Goal: Information Seeking & Learning: Learn about a topic

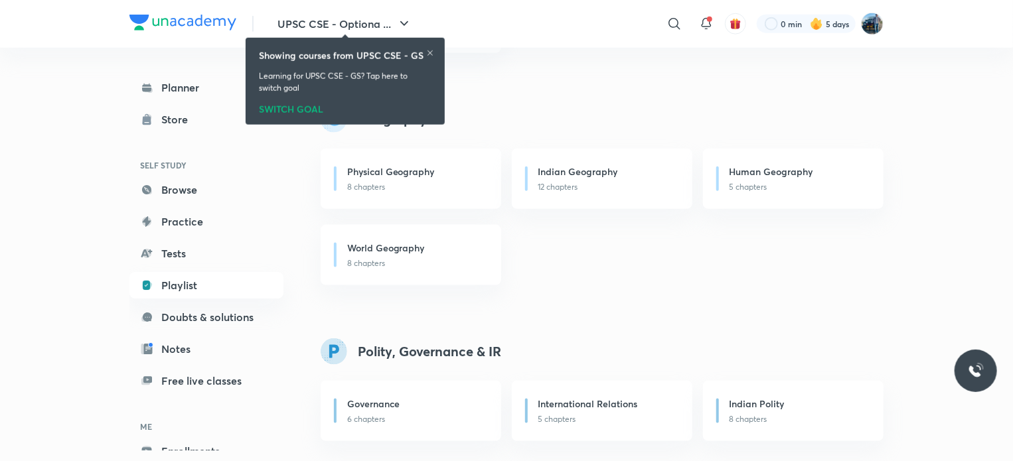
scroll to position [720, 0]
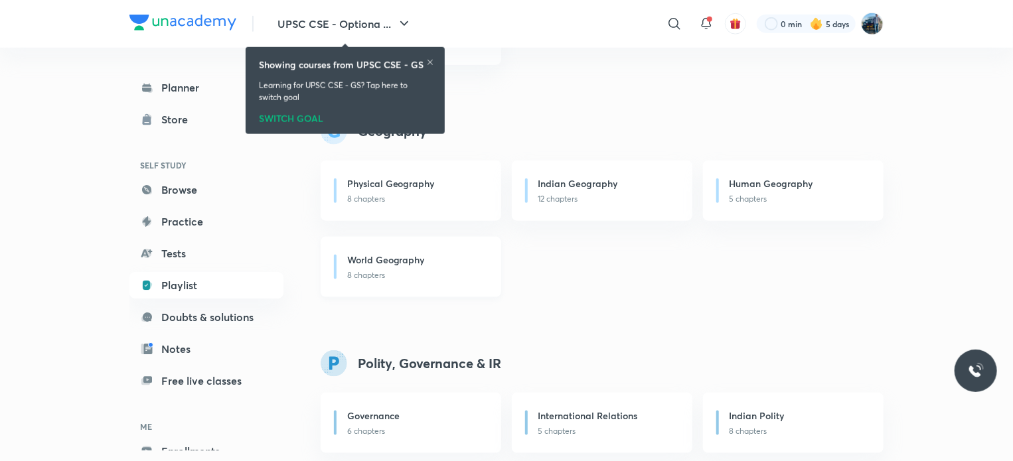
click at [471, 266] on div "World Geography" at bounding box center [416, 261] width 138 height 17
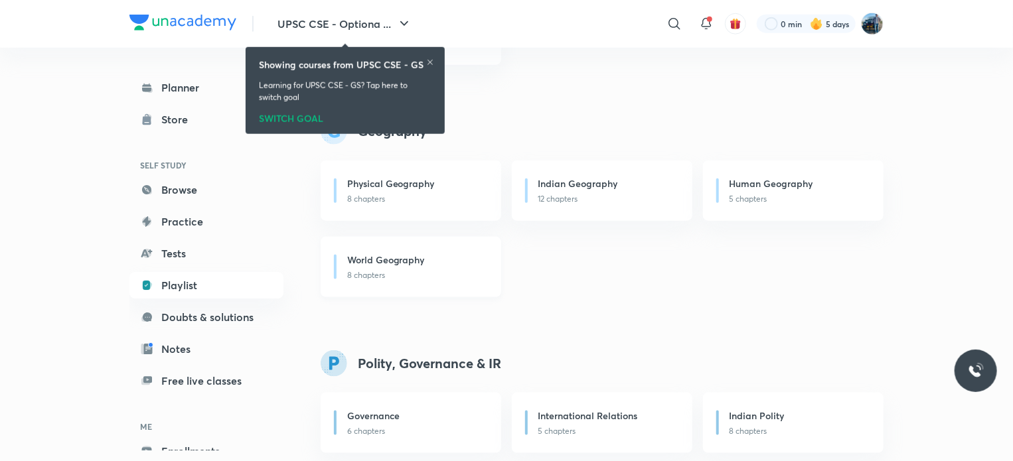
click at [471, 266] on div "World Geography" at bounding box center [416, 261] width 138 height 17
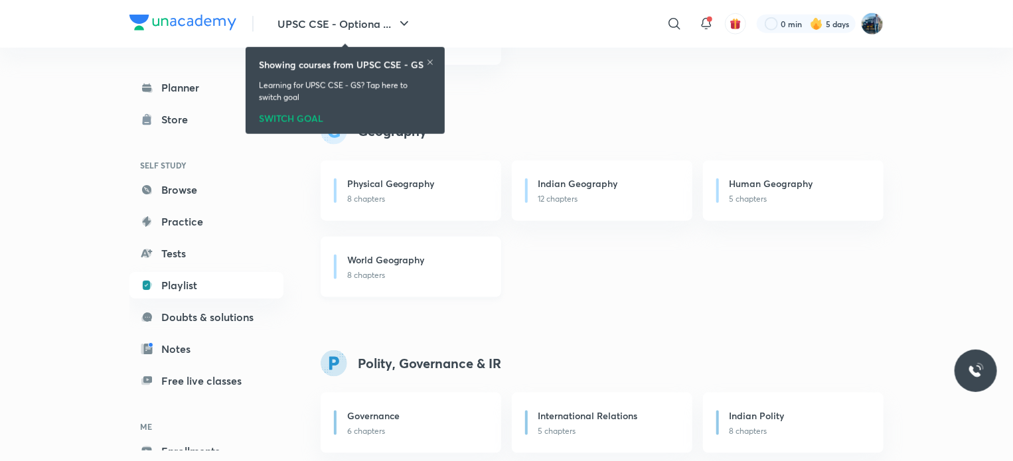
click at [471, 266] on div "World Geography" at bounding box center [416, 261] width 138 height 17
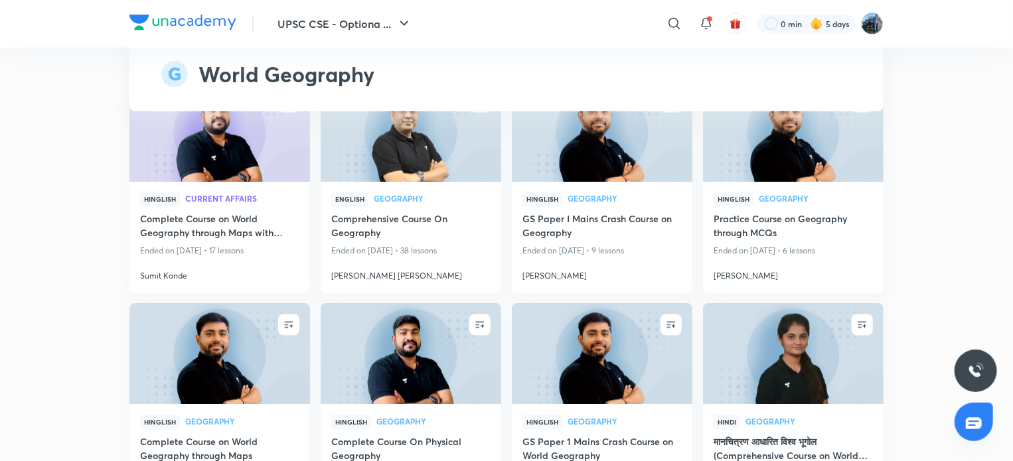
scroll to position [3253, 0]
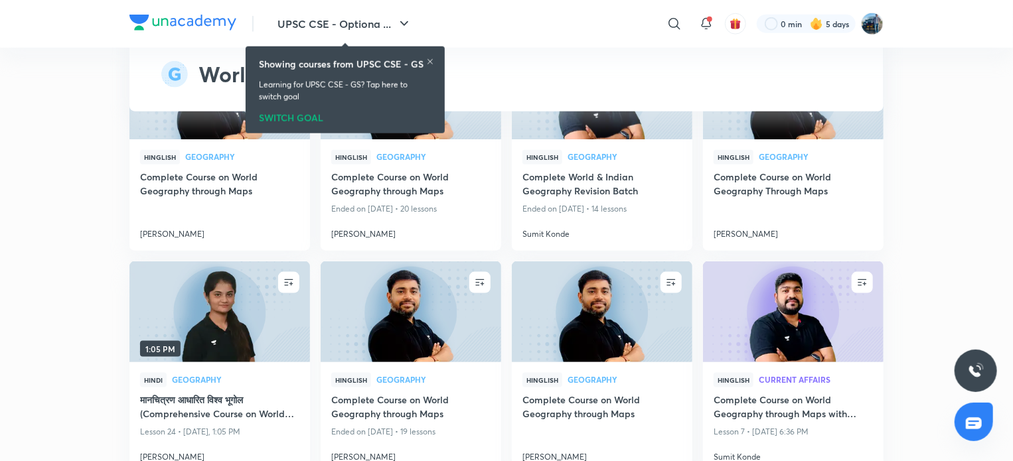
click at [479, 291] on img at bounding box center [411, 311] width 184 height 103
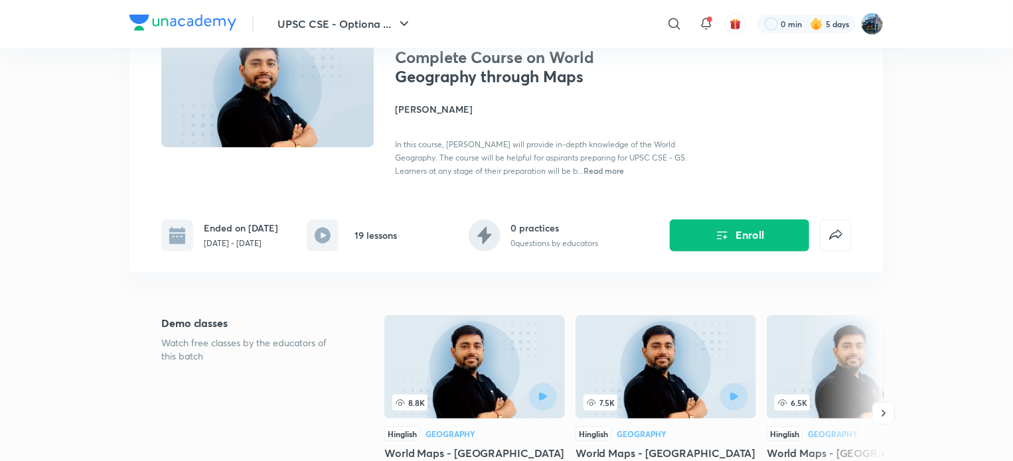
scroll to position [119, 0]
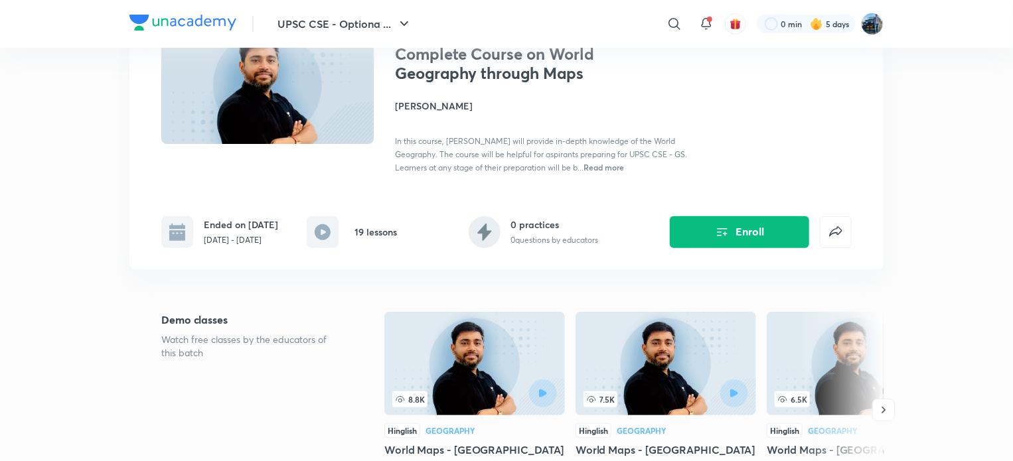
click at [422, 108] on h4 "[PERSON_NAME]" at bounding box center [543, 106] width 297 height 14
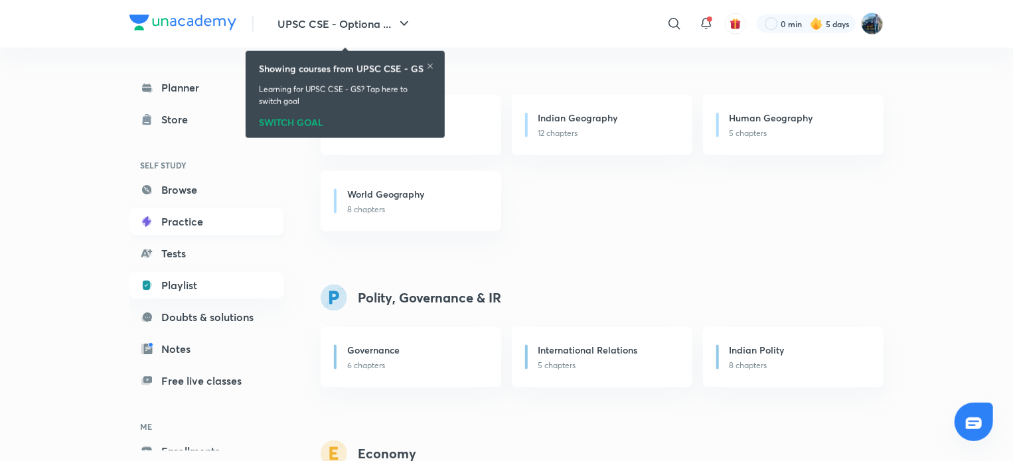
scroll to position [791, 0]
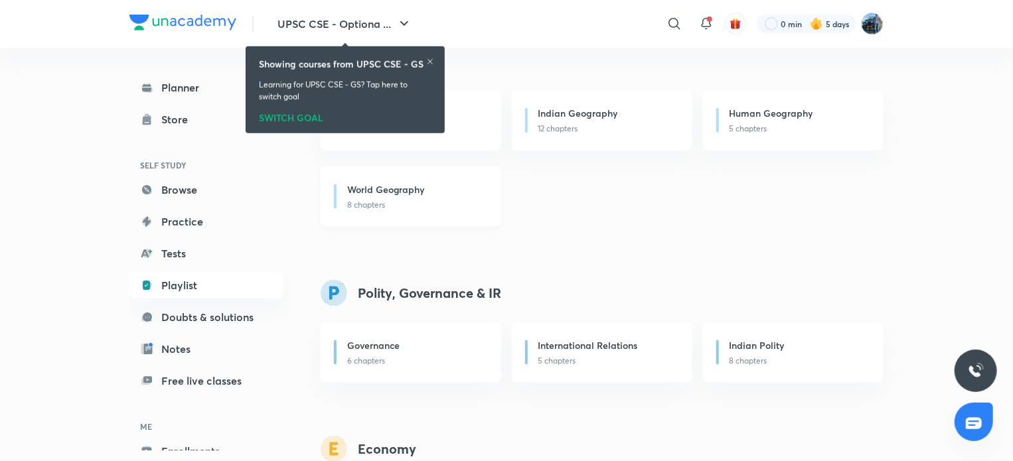
click at [411, 192] on h6 "World Geography" at bounding box center [386, 190] width 78 height 14
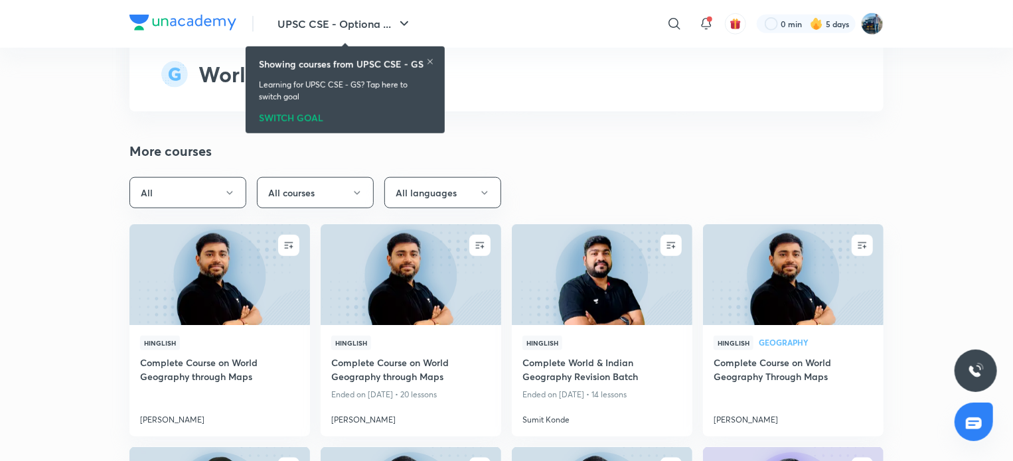
scroll to position [3085, 0]
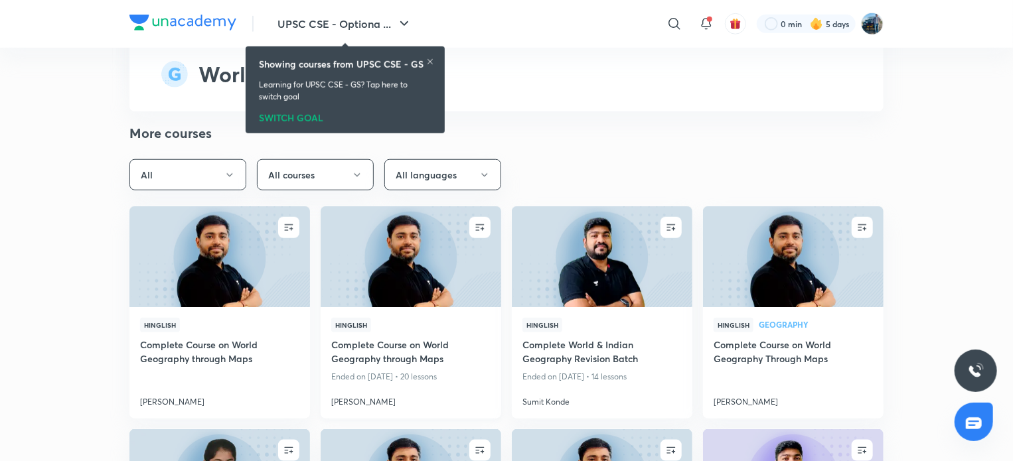
click at [459, 318] on div "Hinglish" at bounding box center [410, 328] width 159 height 20
click at [459, 254] on img at bounding box center [411, 256] width 184 height 103
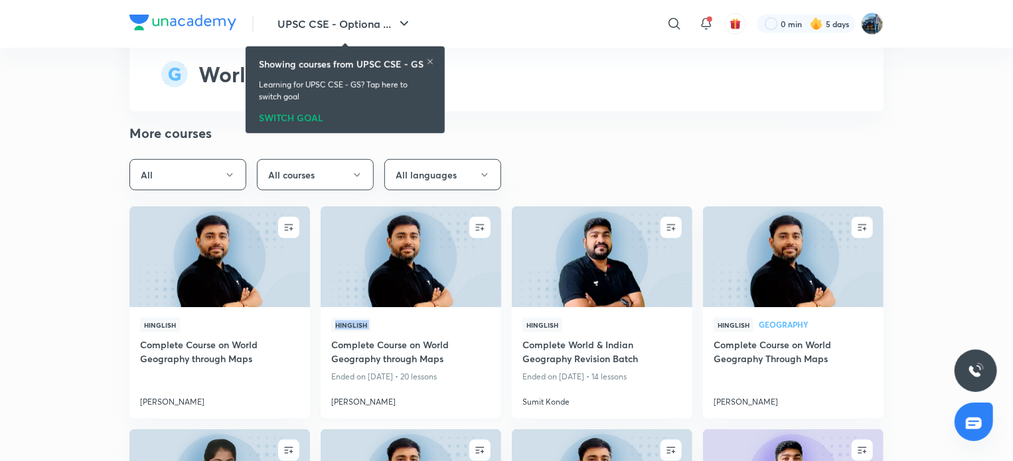
click at [459, 254] on img at bounding box center [411, 256] width 184 height 103
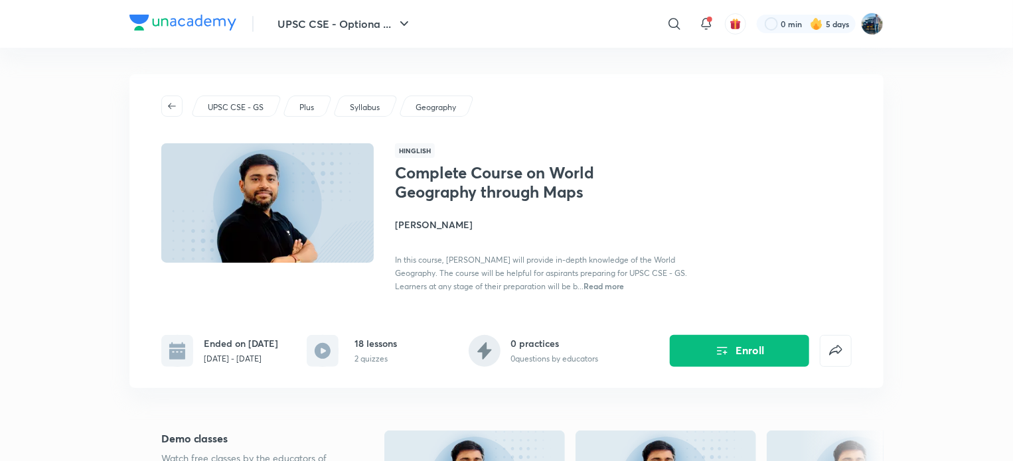
click at [449, 225] on h4 "[PERSON_NAME]" at bounding box center [543, 225] width 297 height 14
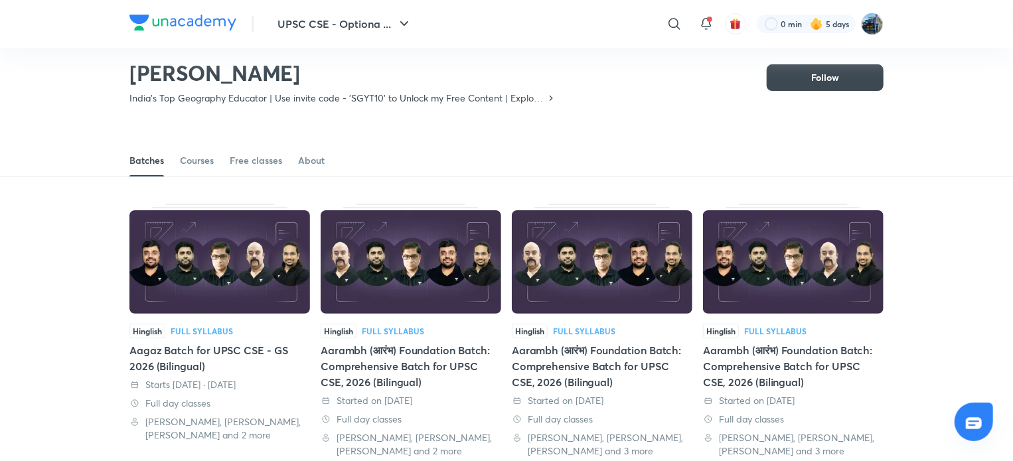
scroll to position [21, 0]
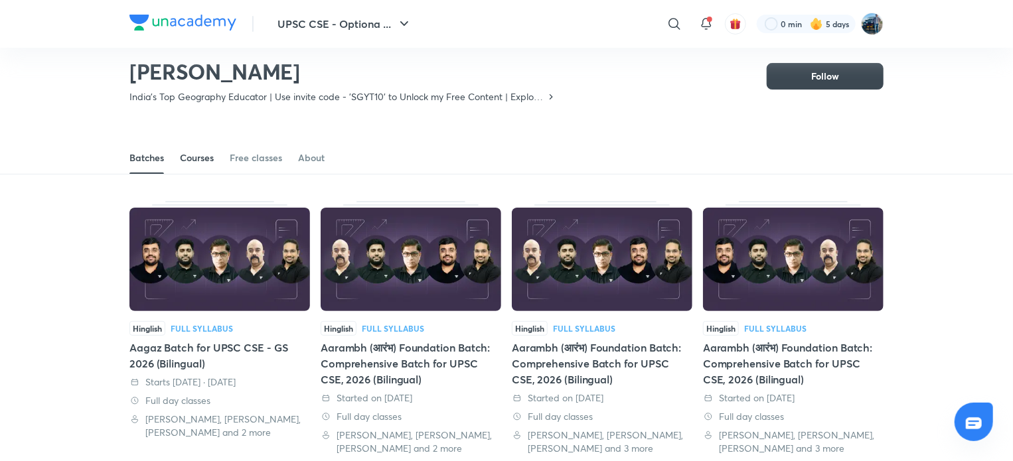
click at [198, 161] on div "Courses" at bounding box center [197, 157] width 34 height 13
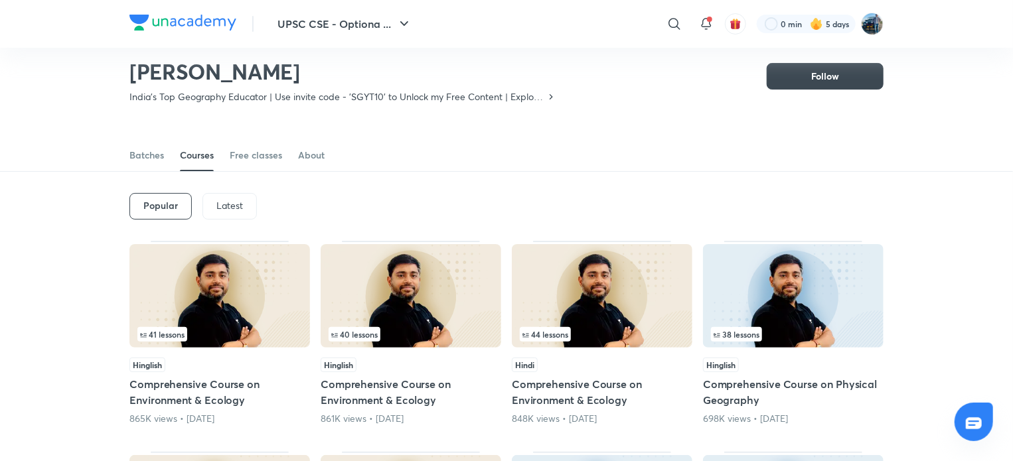
scroll to position [29, 0]
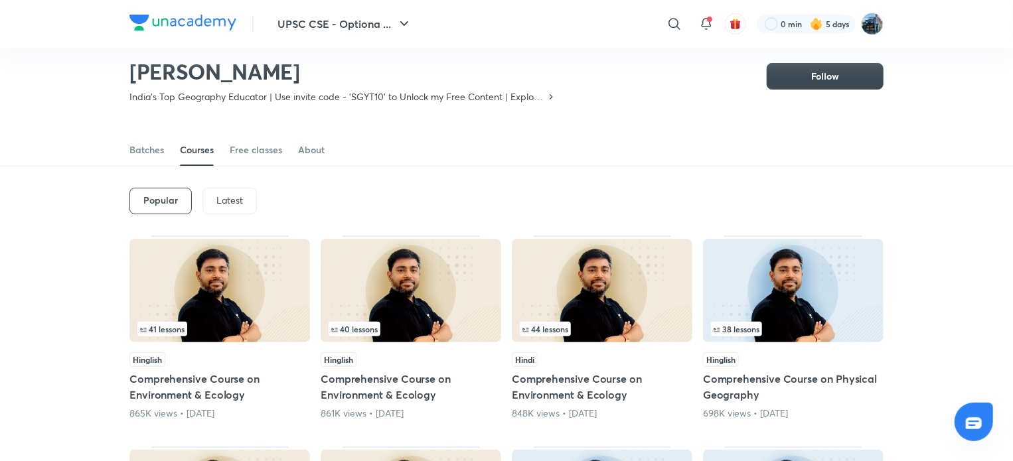
click at [236, 203] on p "Latest" at bounding box center [229, 200] width 27 height 11
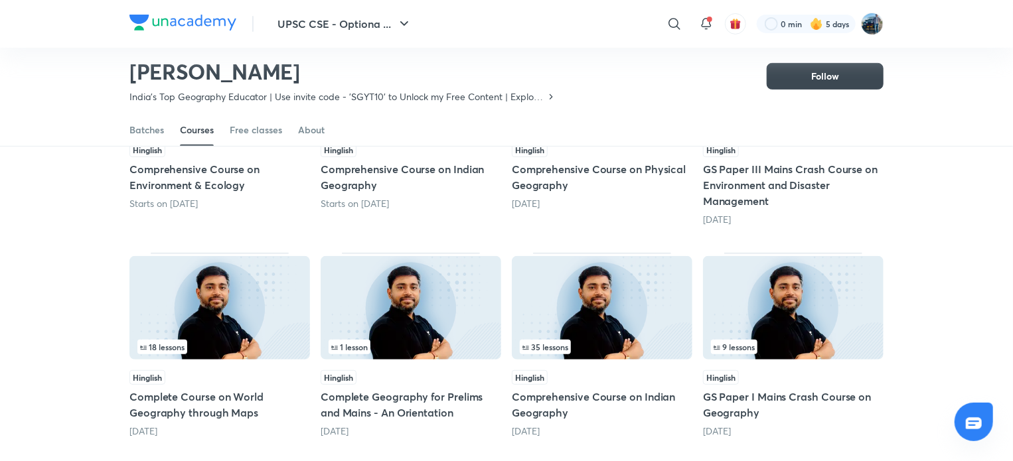
scroll to position [256, 0]
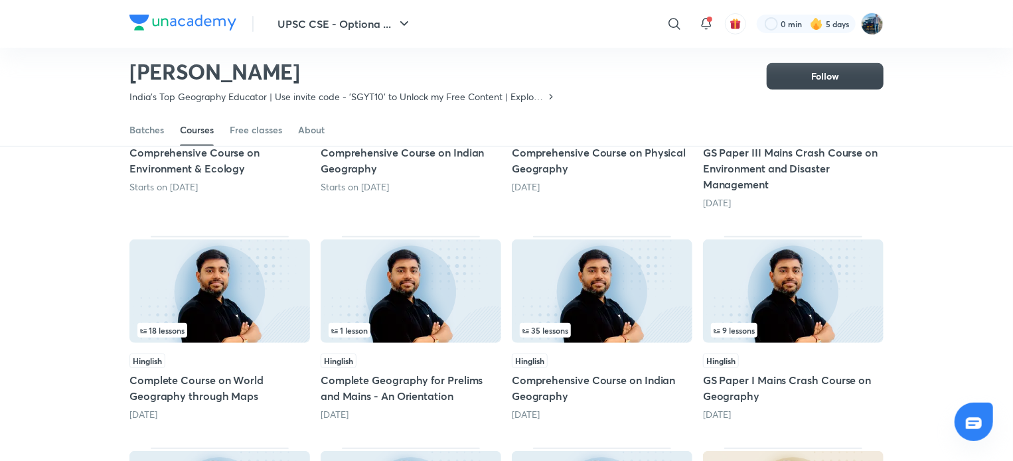
click at [242, 315] on img at bounding box center [219, 292] width 181 height 104
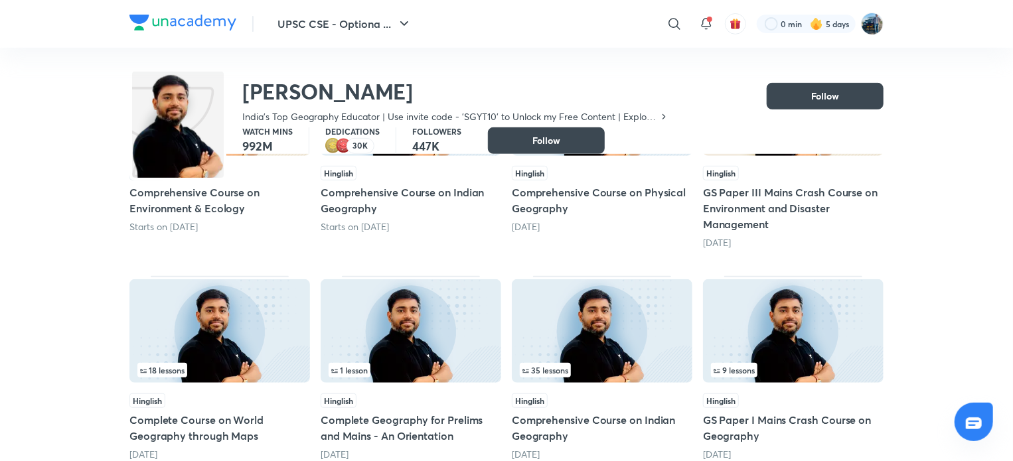
click at [242, 156] on img at bounding box center [219, 104] width 181 height 104
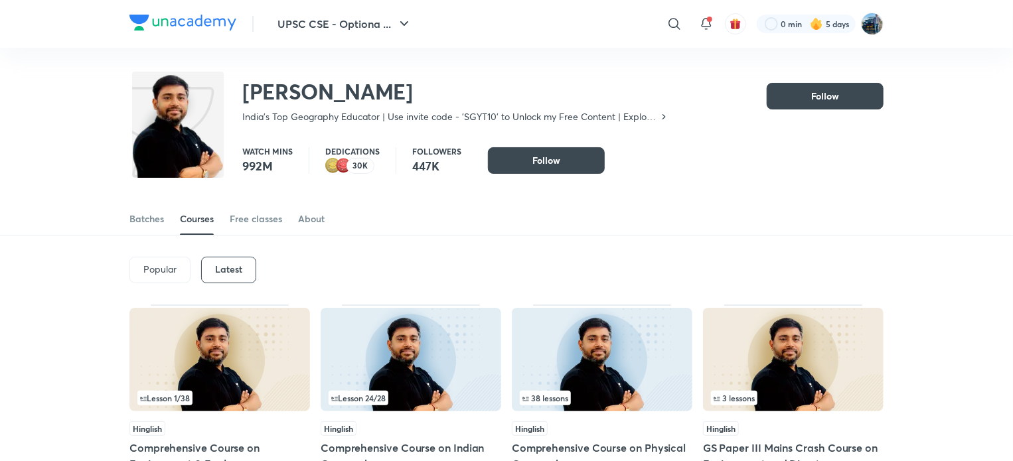
click at [242, 315] on img at bounding box center [219, 360] width 181 height 104
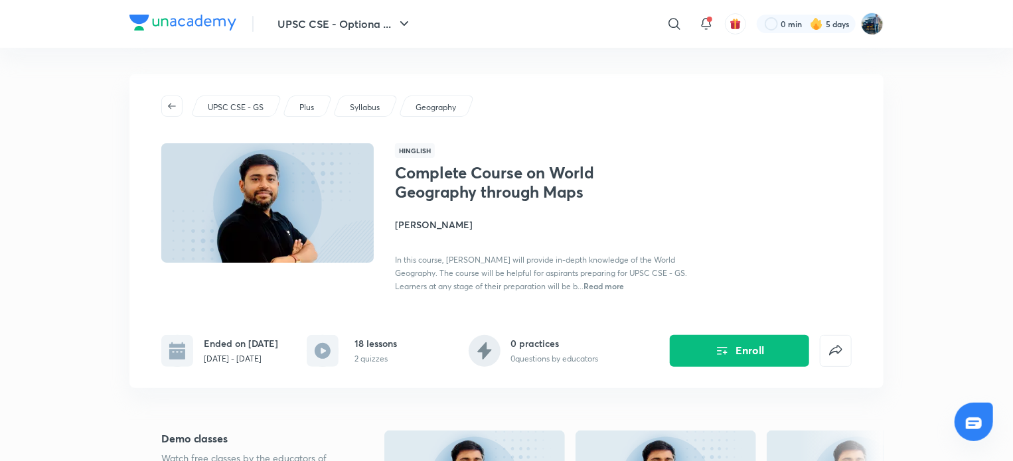
click at [459, 224] on h4 "[PERSON_NAME]" at bounding box center [543, 225] width 297 height 14
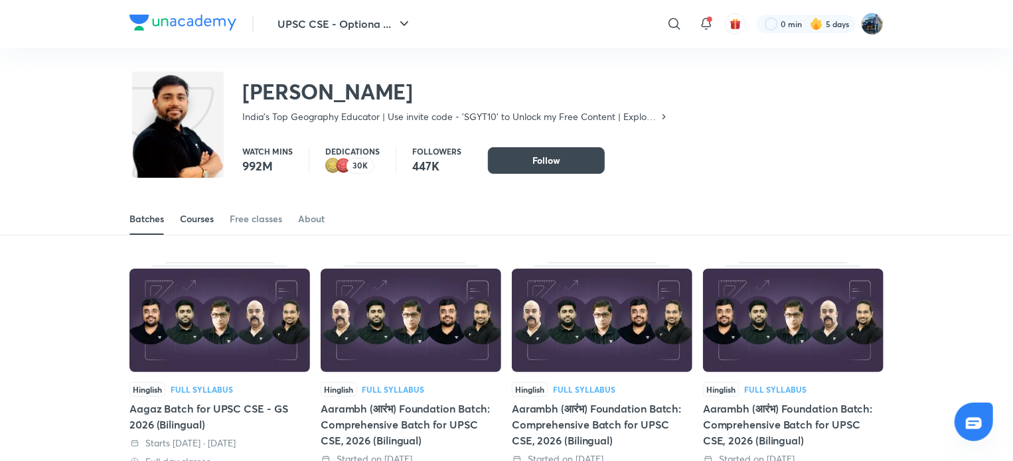
click at [202, 214] on div "Courses" at bounding box center [197, 218] width 34 height 13
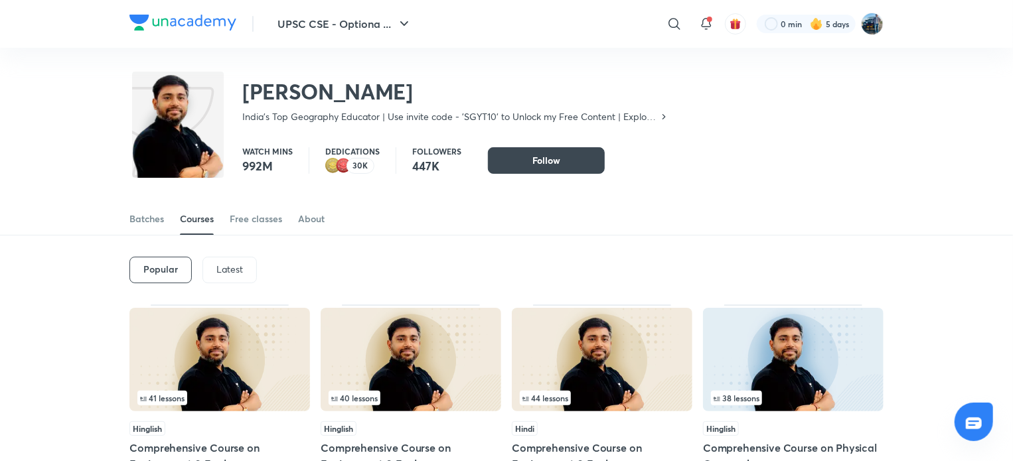
click at [224, 266] on p "Latest" at bounding box center [229, 269] width 27 height 11
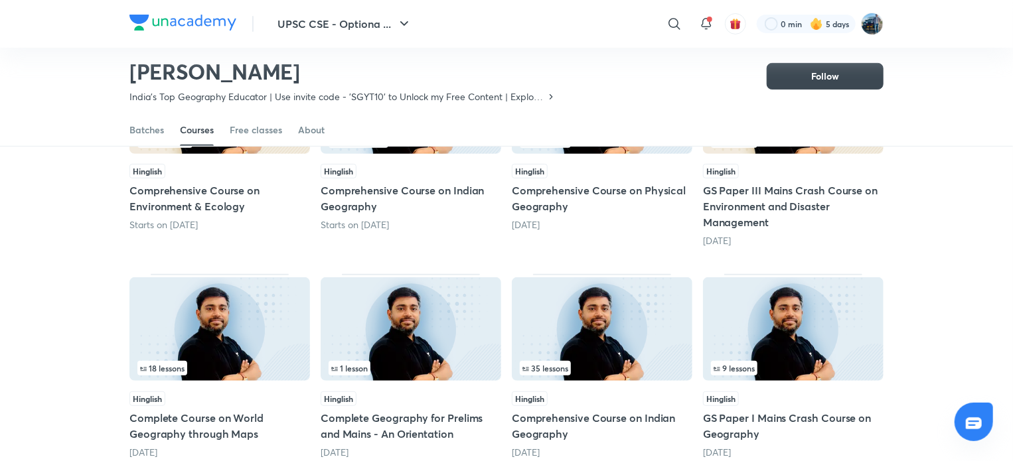
scroll to position [220, 0]
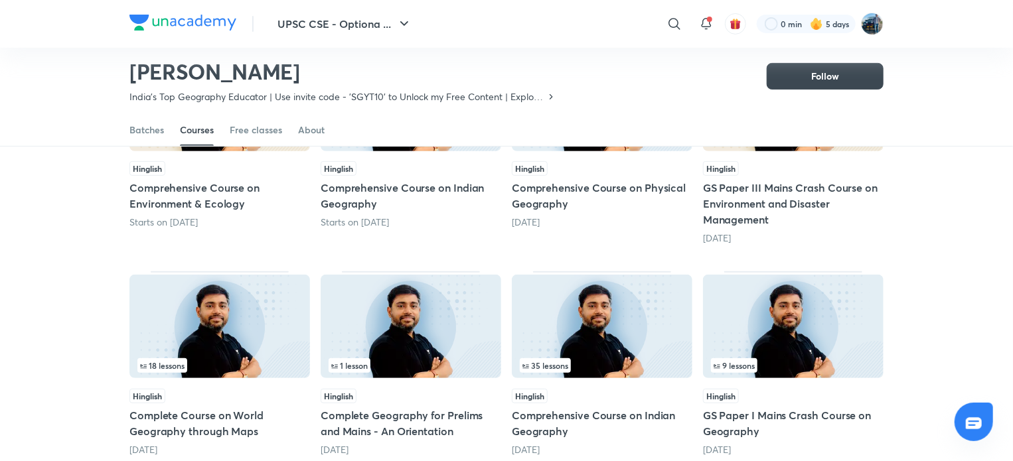
click at [275, 299] on img at bounding box center [219, 327] width 181 height 104
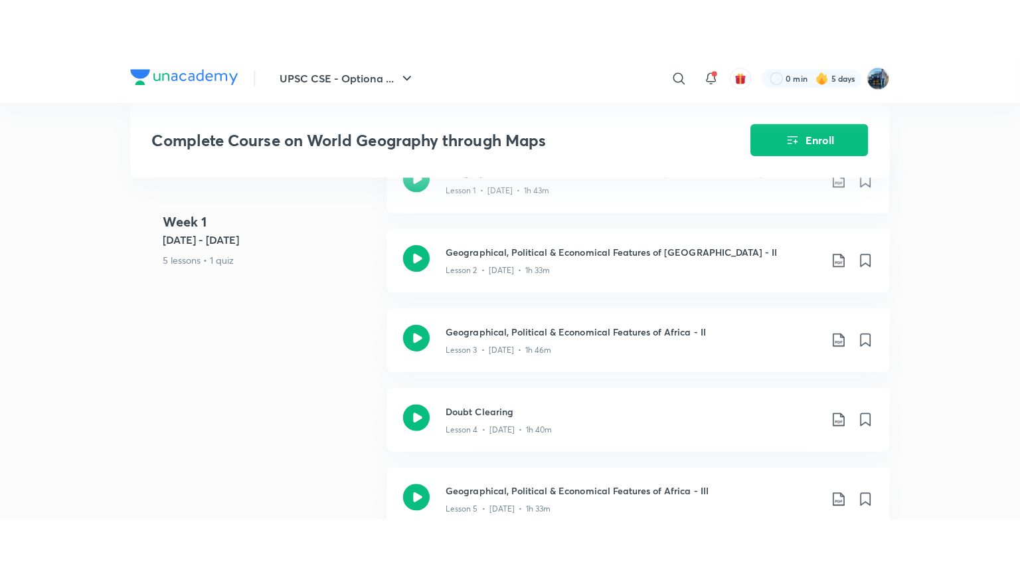
scroll to position [757, 0]
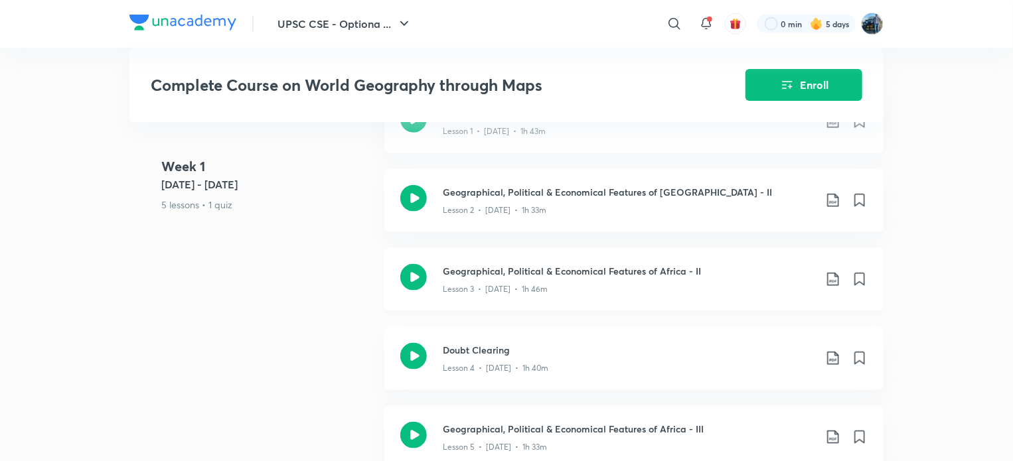
click at [662, 264] on h3 "Geographical, Political & Economical Features of Africa - II" at bounding box center [629, 271] width 372 height 14
click at [730, 461] on iframe at bounding box center [506, 230] width 1013 height 461
